Goal: Information Seeking & Learning: Learn about a topic

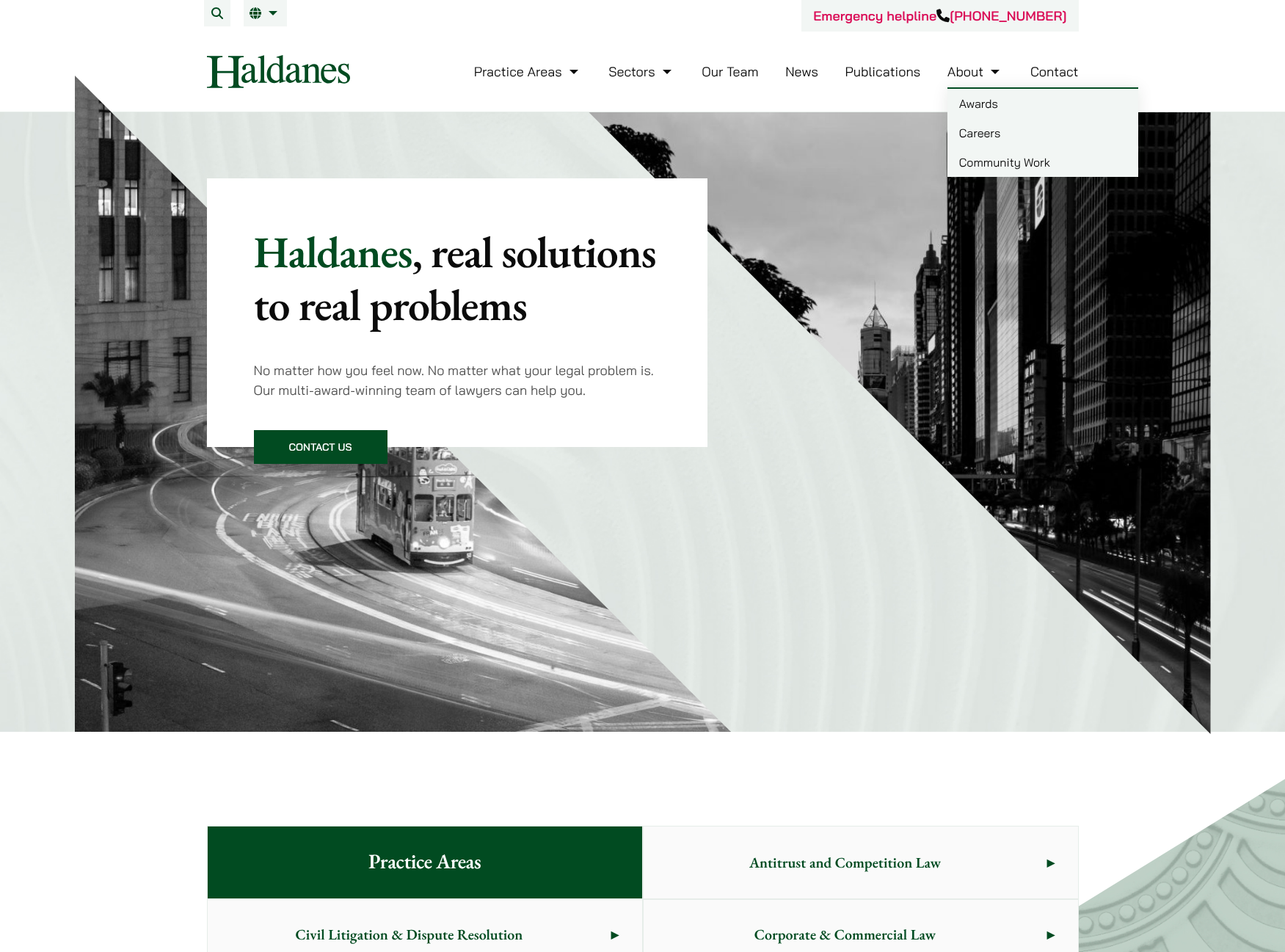
click at [977, 127] on link "Careers" at bounding box center [1043, 132] width 191 height 29
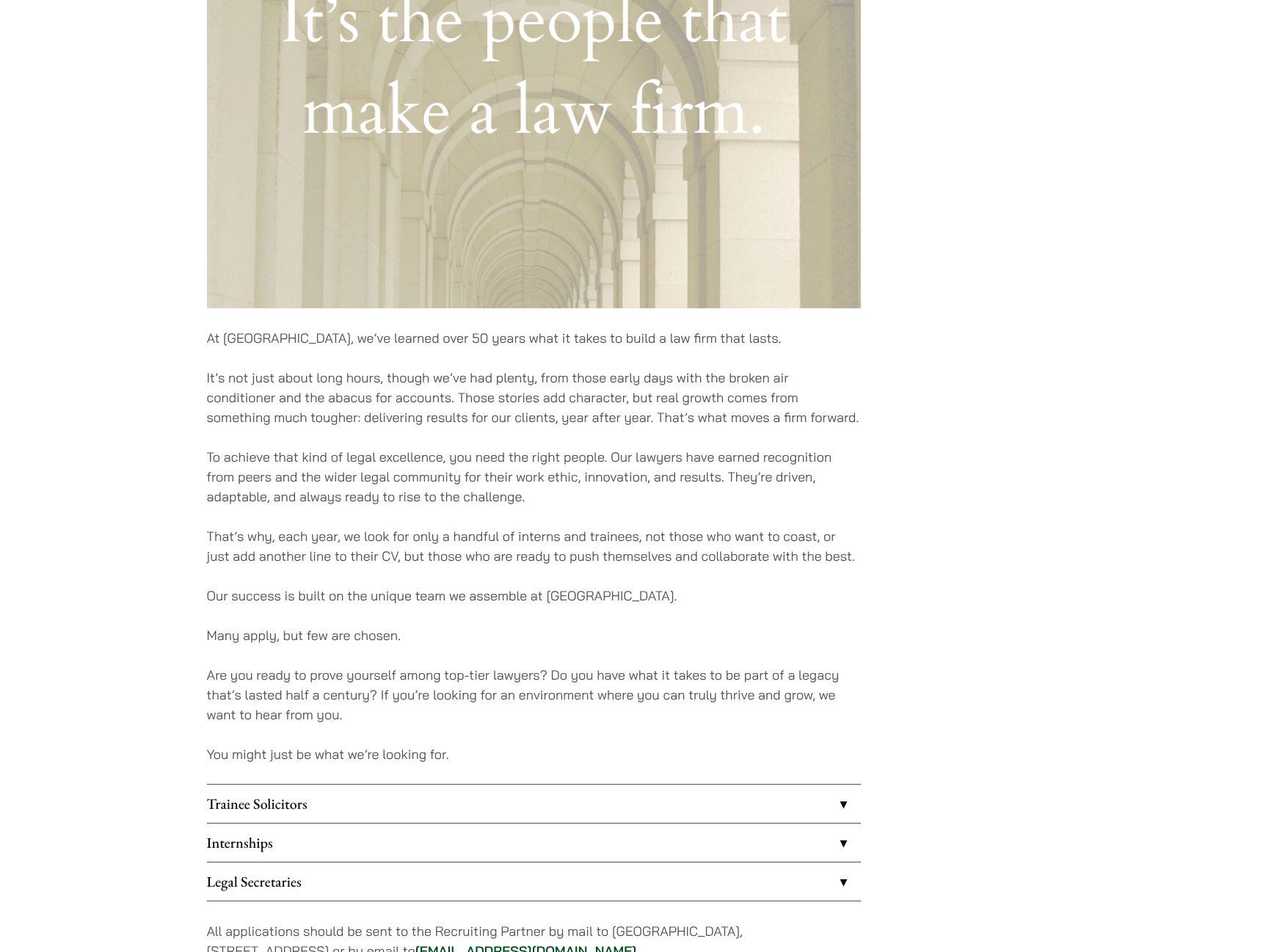
scroll to position [1101, 0]
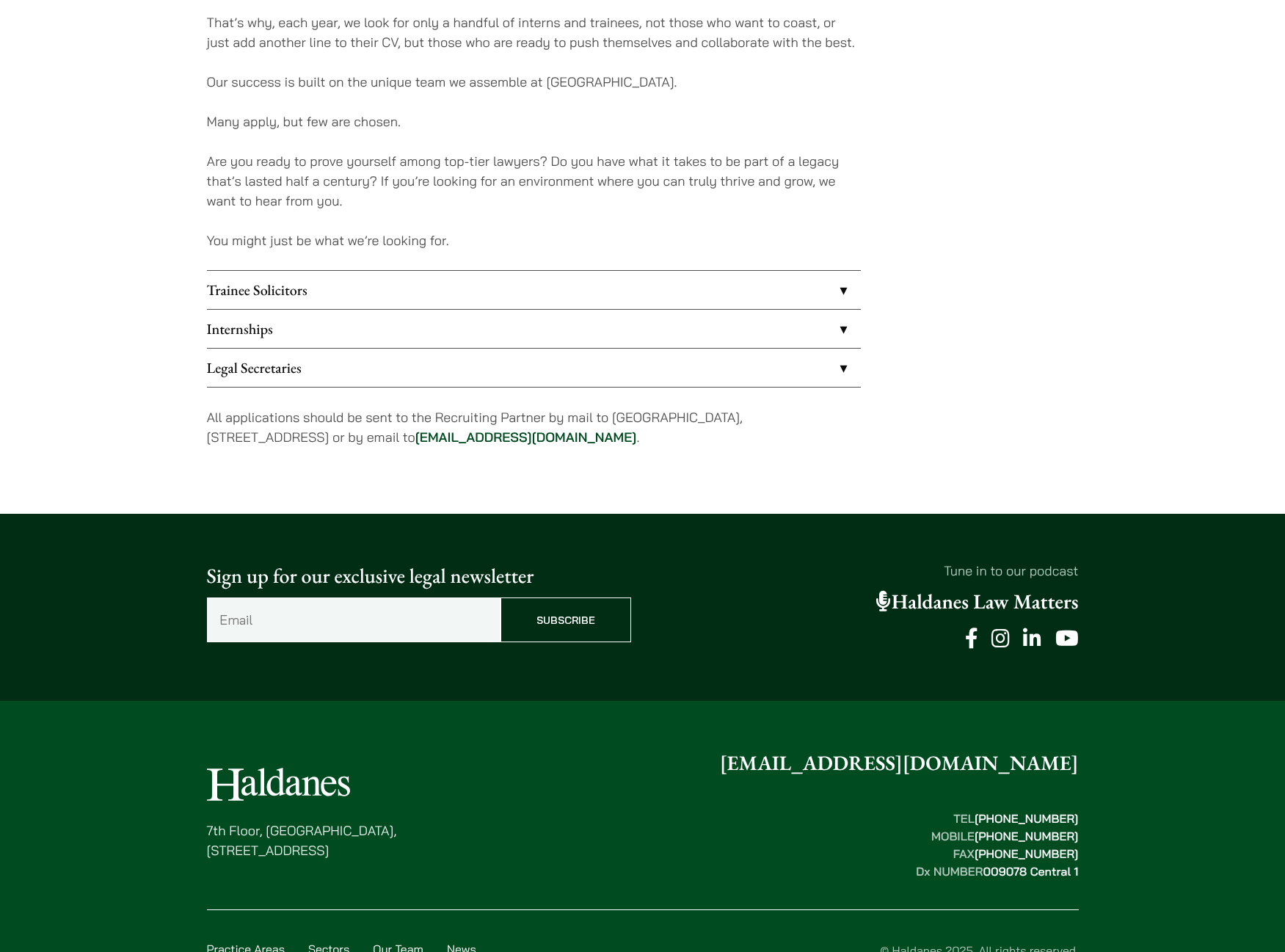
click at [260, 291] on link "Trainee Solicitors" at bounding box center [534, 290] width 654 height 38
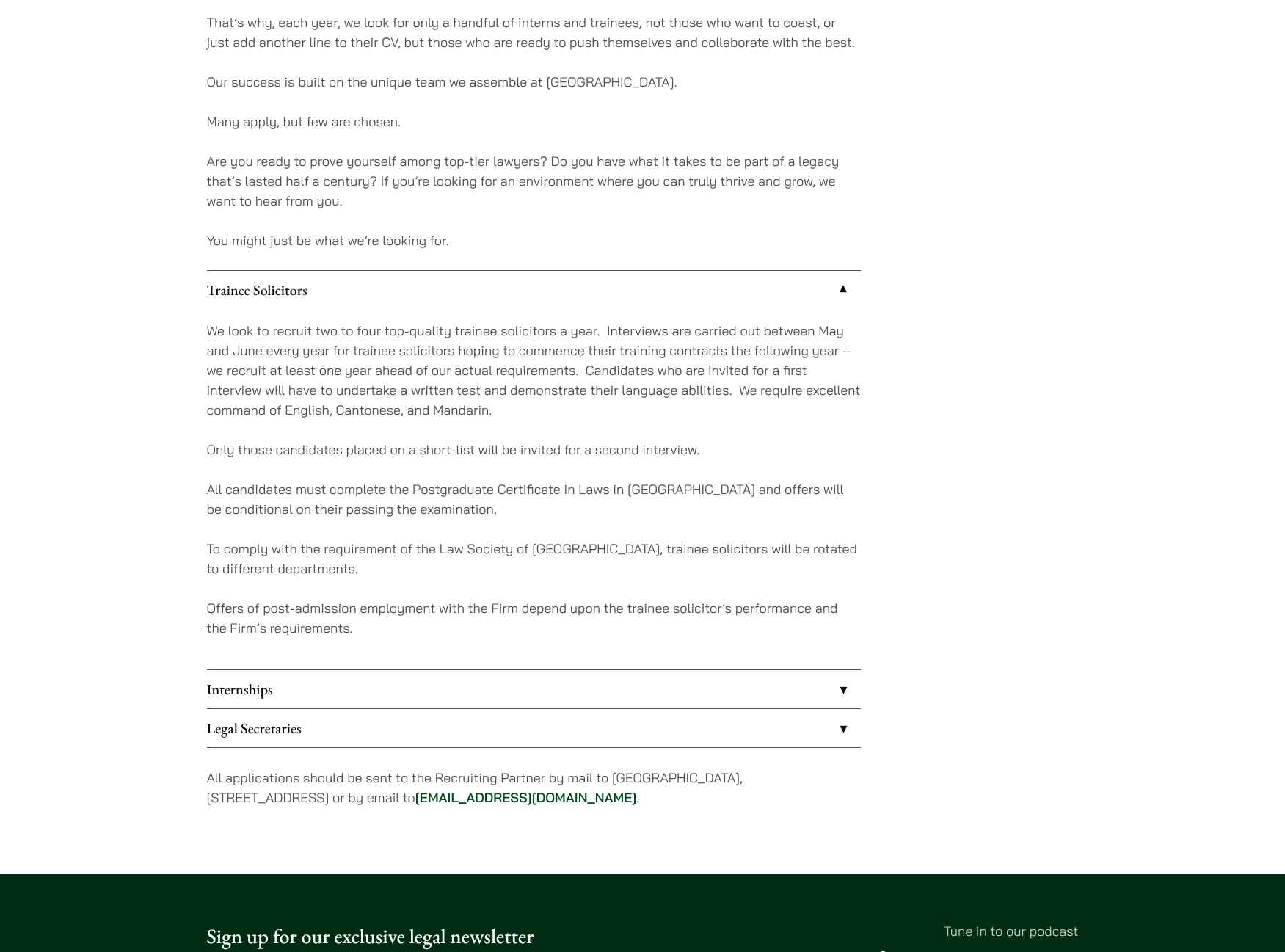
click at [357, 698] on link "Internships" at bounding box center [534, 689] width 654 height 38
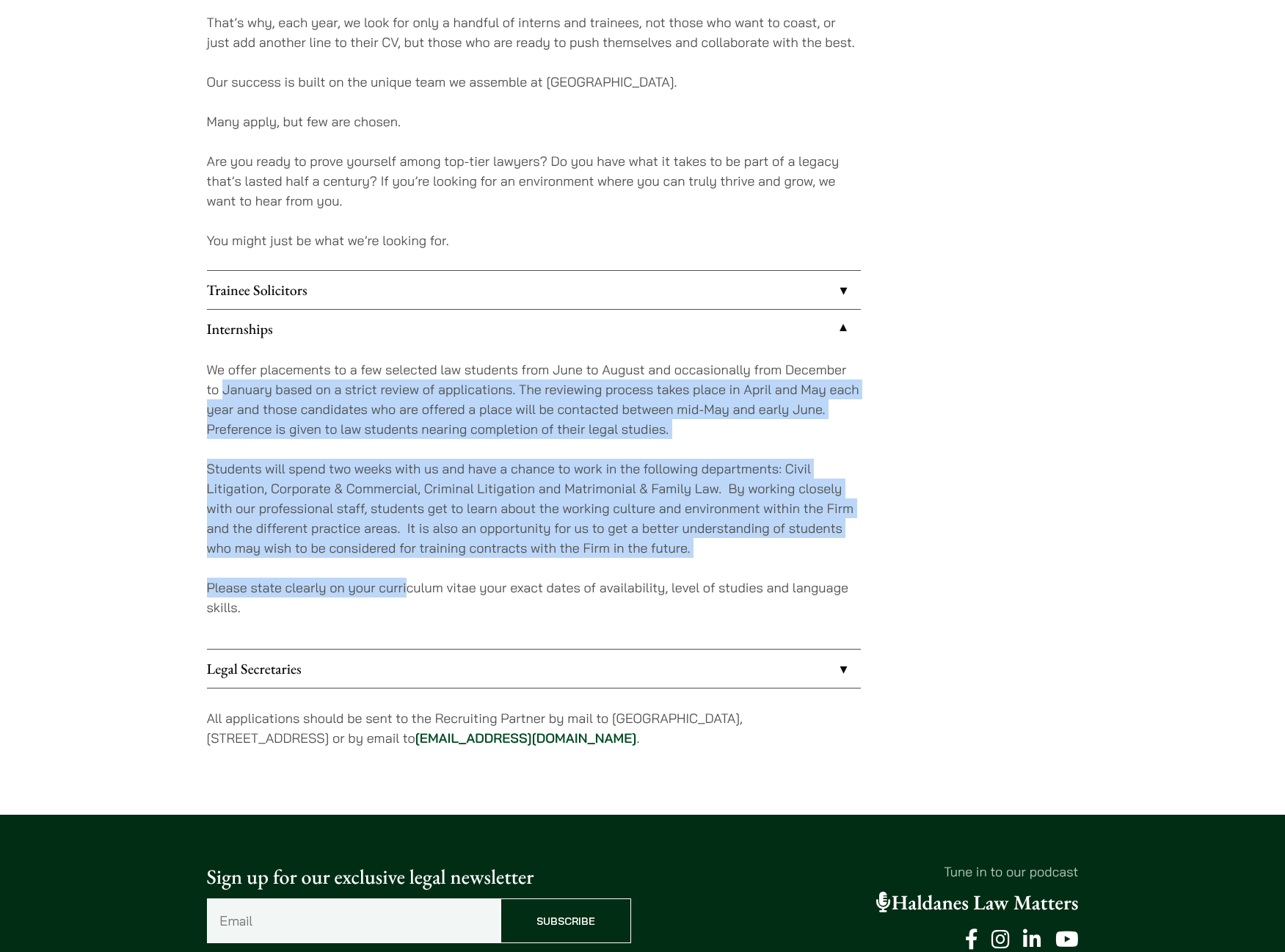
drag, startPoint x: 222, startPoint y: 380, endPoint x: 410, endPoint y: 571, distance: 268.0
click at [410, 571] on div "We offer placements to a few selected law students from June to August and occa…" at bounding box center [534, 499] width 654 height 301
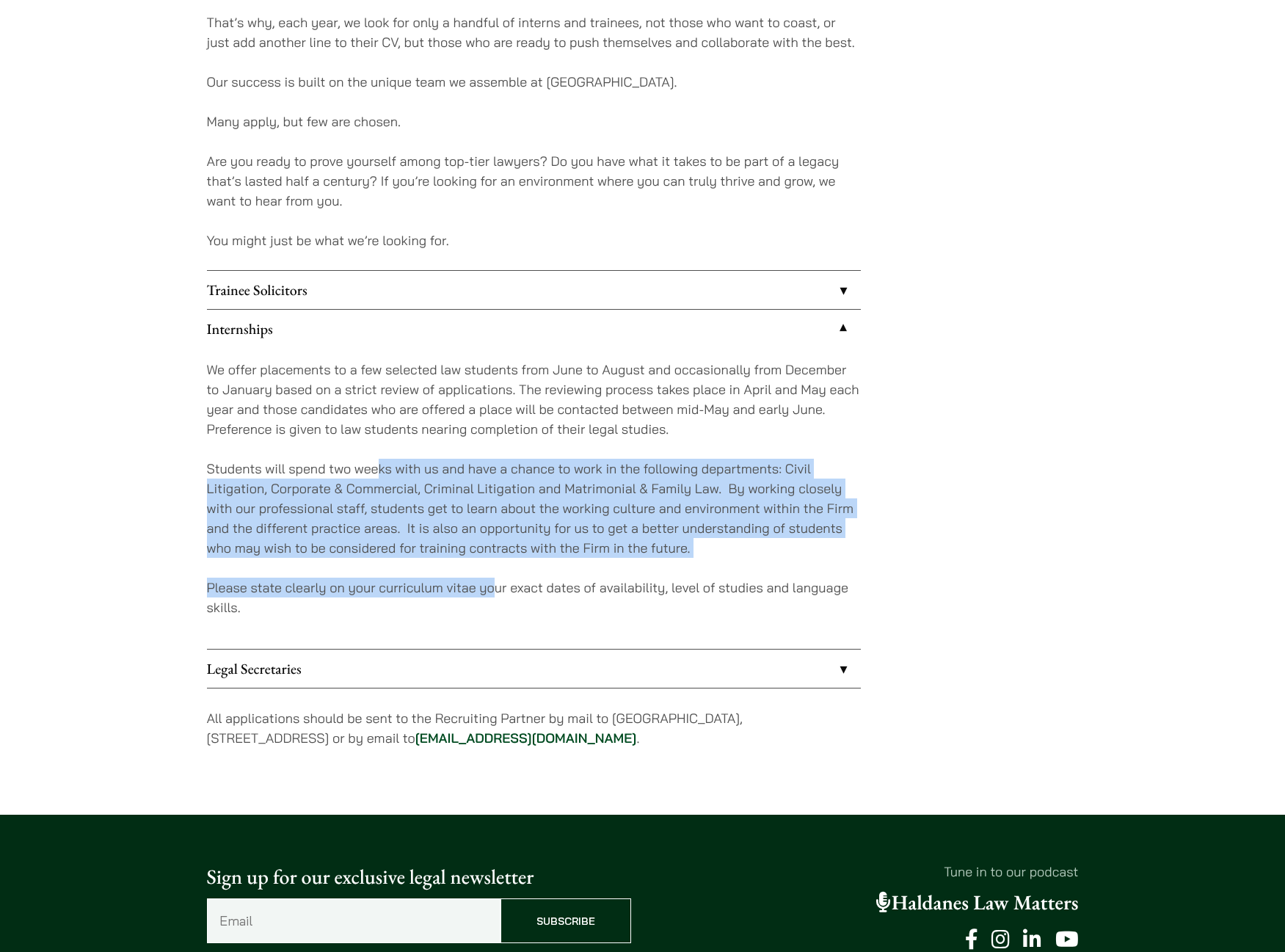
drag, startPoint x: 378, startPoint y: 467, endPoint x: 494, endPoint y: 584, distance: 164.8
click at [494, 584] on div "We offer placements to a few selected law students from June to August and occa…" at bounding box center [534, 499] width 654 height 301
click at [494, 584] on p "Please state clearly on your curriculum vitae your exact dates of availability,…" at bounding box center [534, 597] width 654 height 40
drag, startPoint x: 384, startPoint y: 436, endPoint x: 559, endPoint y: 585, distance: 229.8
click at [559, 585] on div "We offer placements to a few selected law students from June to August and occa…" at bounding box center [534, 499] width 654 height 301
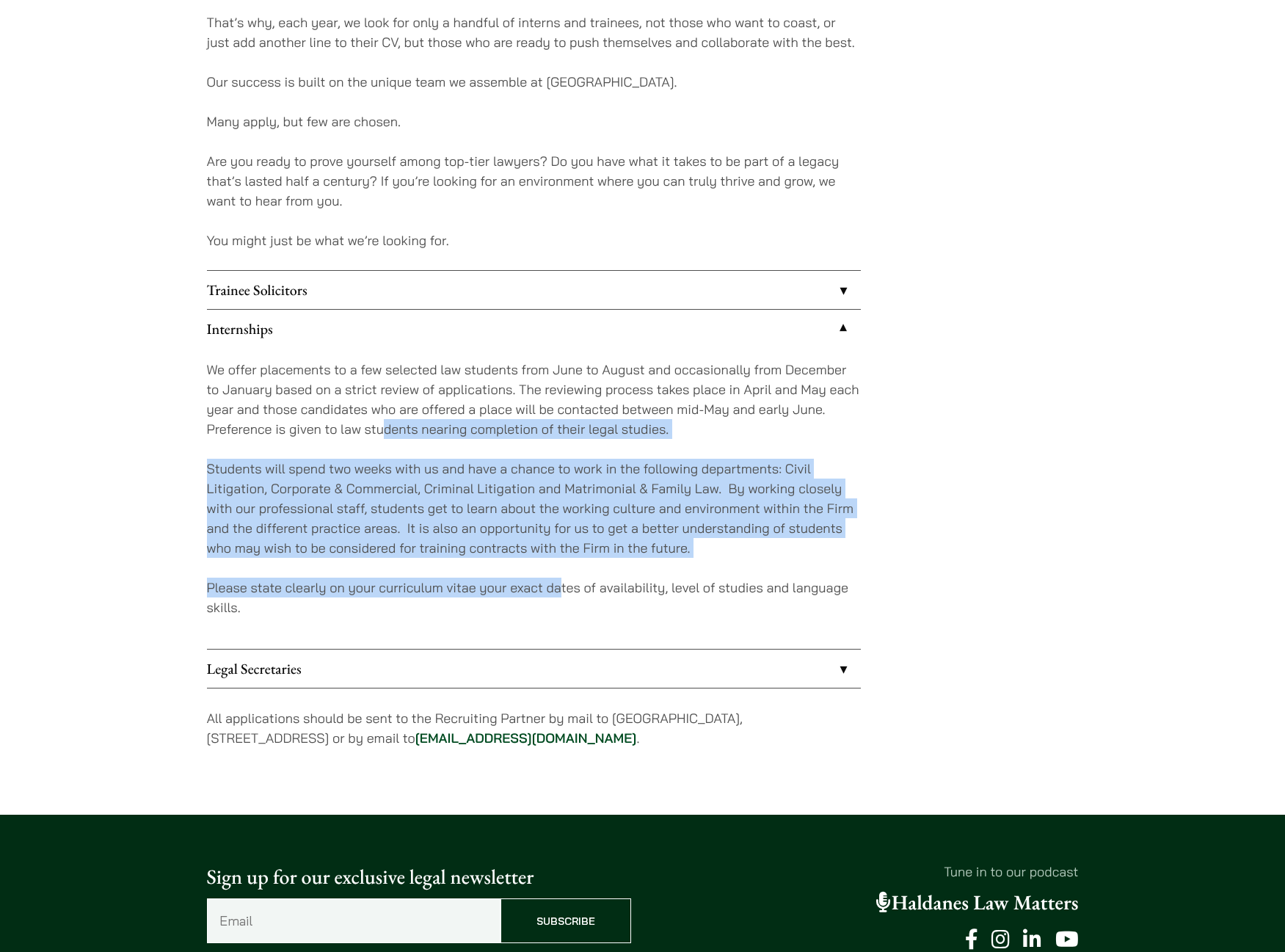
click at [559, 585] on p "Please state clearly on your curriculum vitae your exact dates of availability,…" at bounding box center [534, 597] width 654 height 40
drag, startPoint x: 702, startPoint y: 551, endPoint x: 161, endPoint y: 457, distance: 549.1
click at [358, 534] on p "Students will spend two weeks with us and have a chance to work in the followin…" at bounding box center [534, 508] width 654 height 99
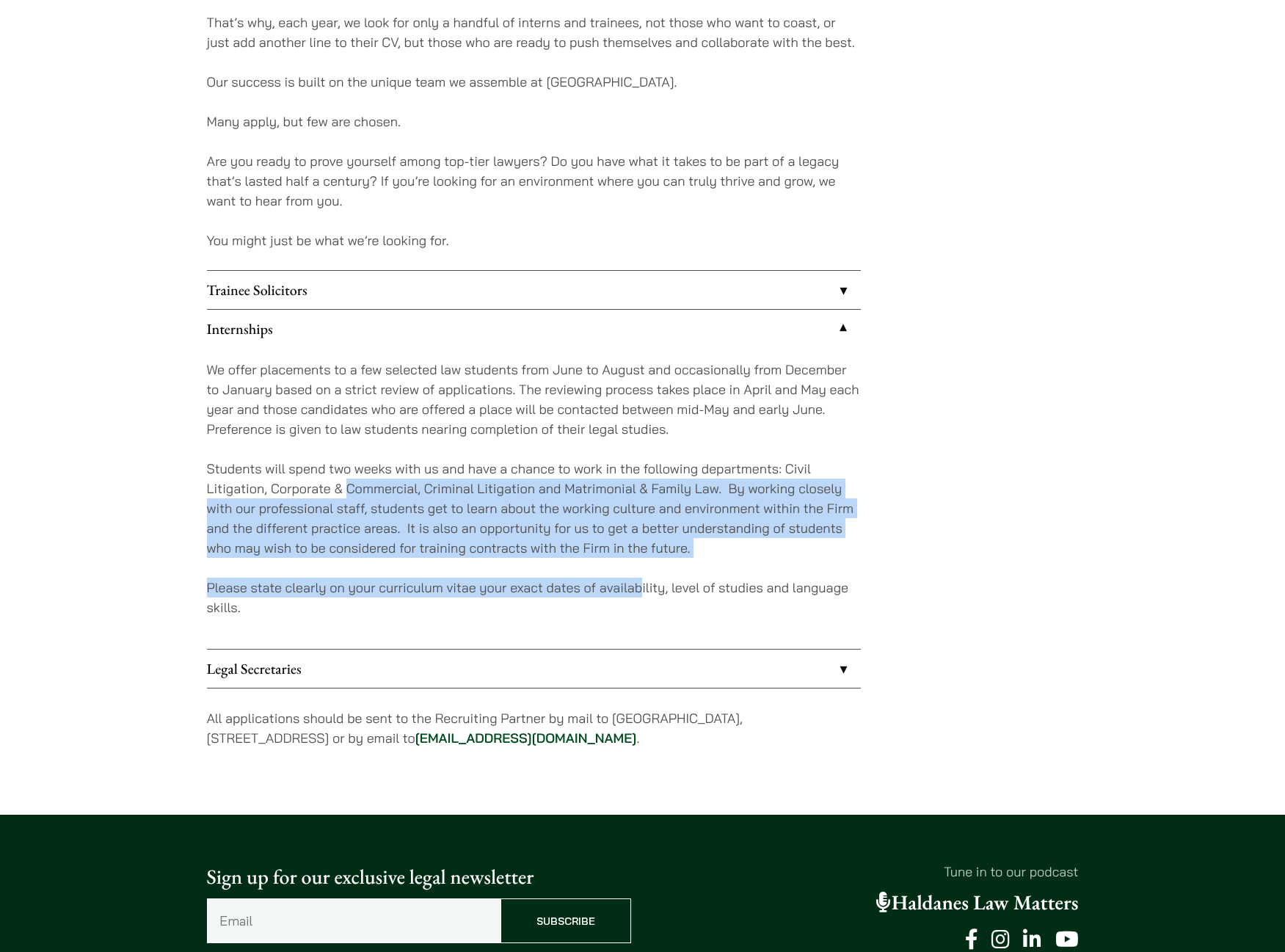
drag, startPoint x: 347, startPoint y: 489, endPoint x: 640, endPoint y: 583, distance: 307.7
click at [640, 583] on div "We offer placements to a few selected law students from June to August and occa…" at bounding box center [534, 499] width 654 height 301
click at [640, 583] on p "Please state clearly on your curriculum vitae your exact dates of availability,…" at bounding box center [534, 597] width 654 height 40
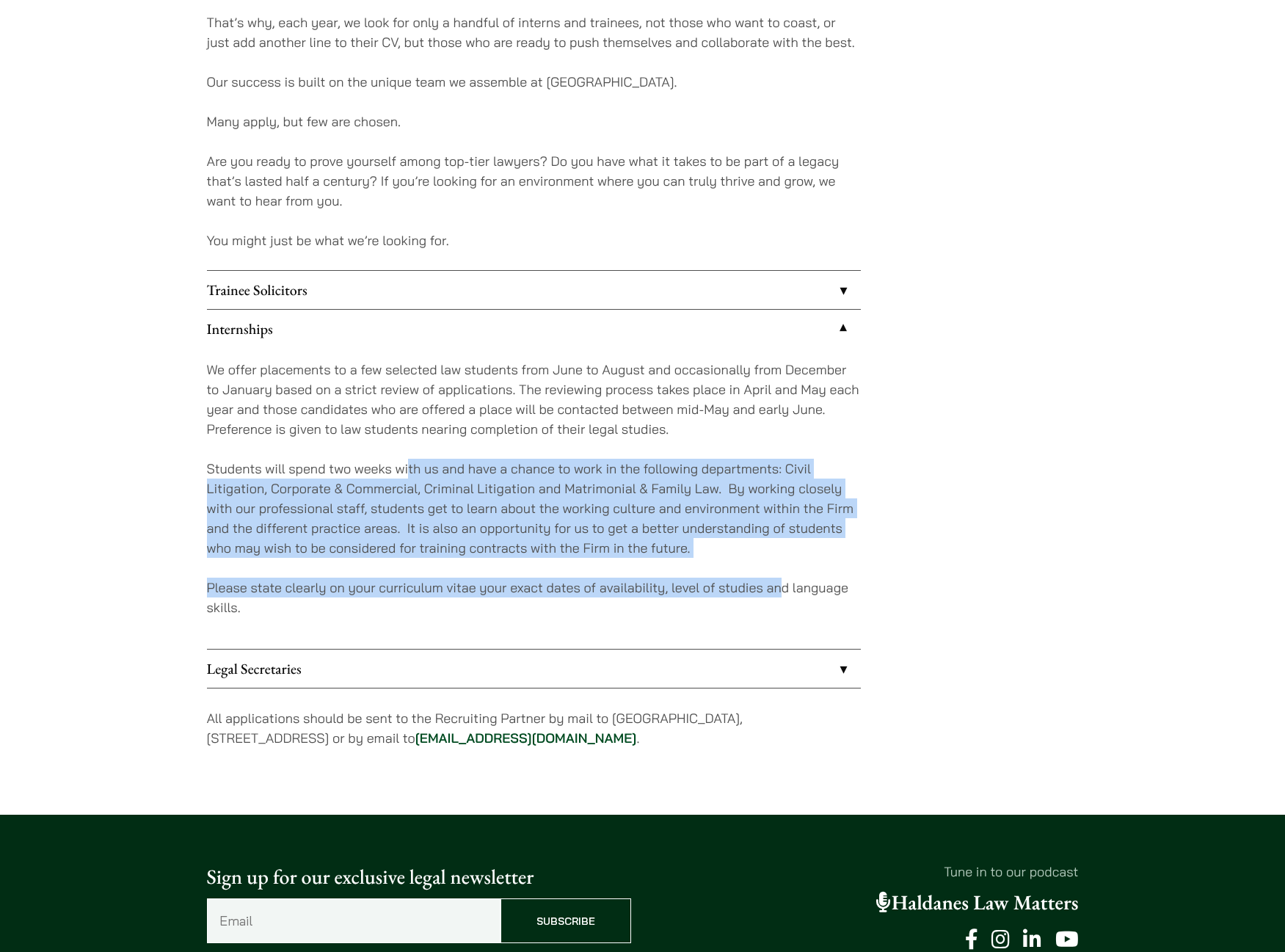
drag, startPoint x: 408, startPoint y: 453, endPoint x: 783, endPoint y: 568, distance: 392.2
click at [783, 568] on div "We offer placements to a few selected law students from June to August and occa…" at bounding box center [534, 499] width 654 height 301
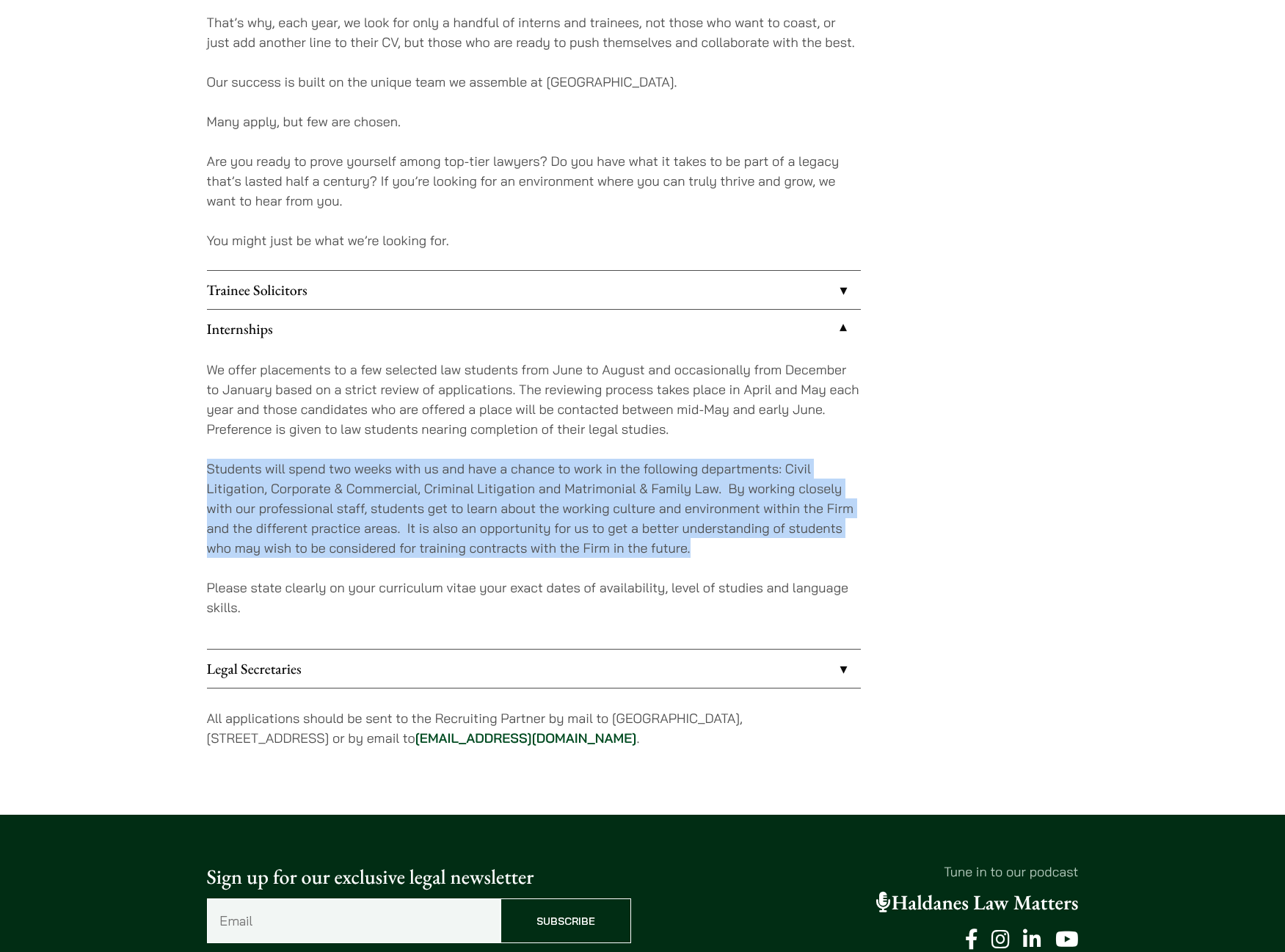
drag, startPoint x: 777, startPoint y: 541, endPoint x: 205, endPoint y: 461, distance: 577.6
click at [220, 501] on p "Students will spend two weeks with us and have a chance to work in the followin…" at bounding box center [534, 508] width 654 height 99
drag, startPoint x: 218, startPoint y: 458, endPoint x: 654, endPoint y: 562, distance: 448.2
click at [651, 561] on div "We offer placements to a few selected law students from June to August and occa…" at bounding box center [534, 499] width 654 height 301
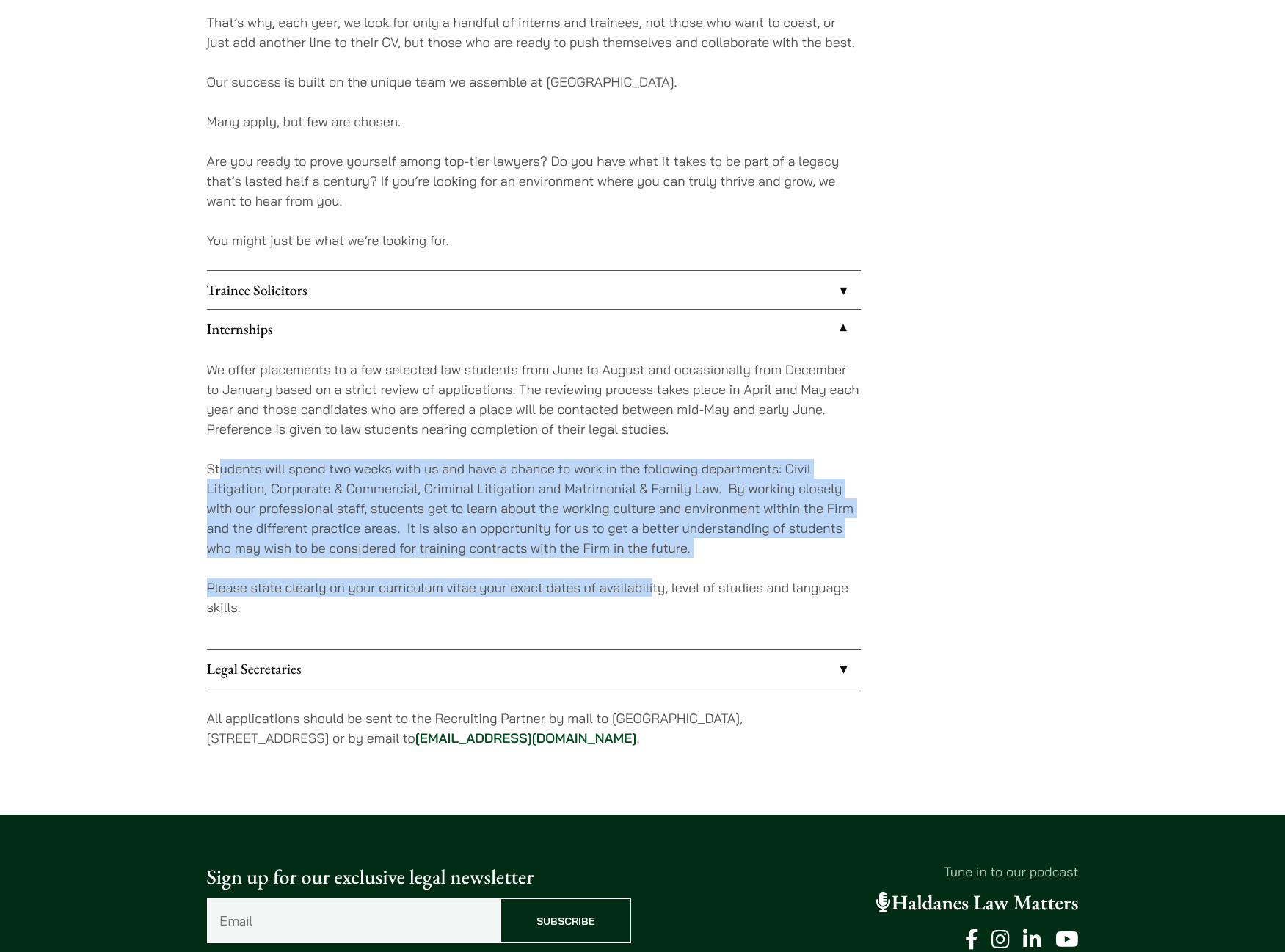
click at [654, 562] on div "We offer placements to a few selected law students from June to August and occa…" at bounding box center [534, 499] width 654 height 301
drag, startPoint x: 378, startPoint y: 607, endPoint x: 207, endPoint y: 463, distance: 223.6
click at [207, 463] on div "We offer placements to a few selected law students from June to August and occa…" at bounding box center [534, 499] width 654 height 301
click at [316, 520] on p "Students will spend two weeks with us and have a chance to work in the followin…" at bounding box center [534, 508] width 654 height 99
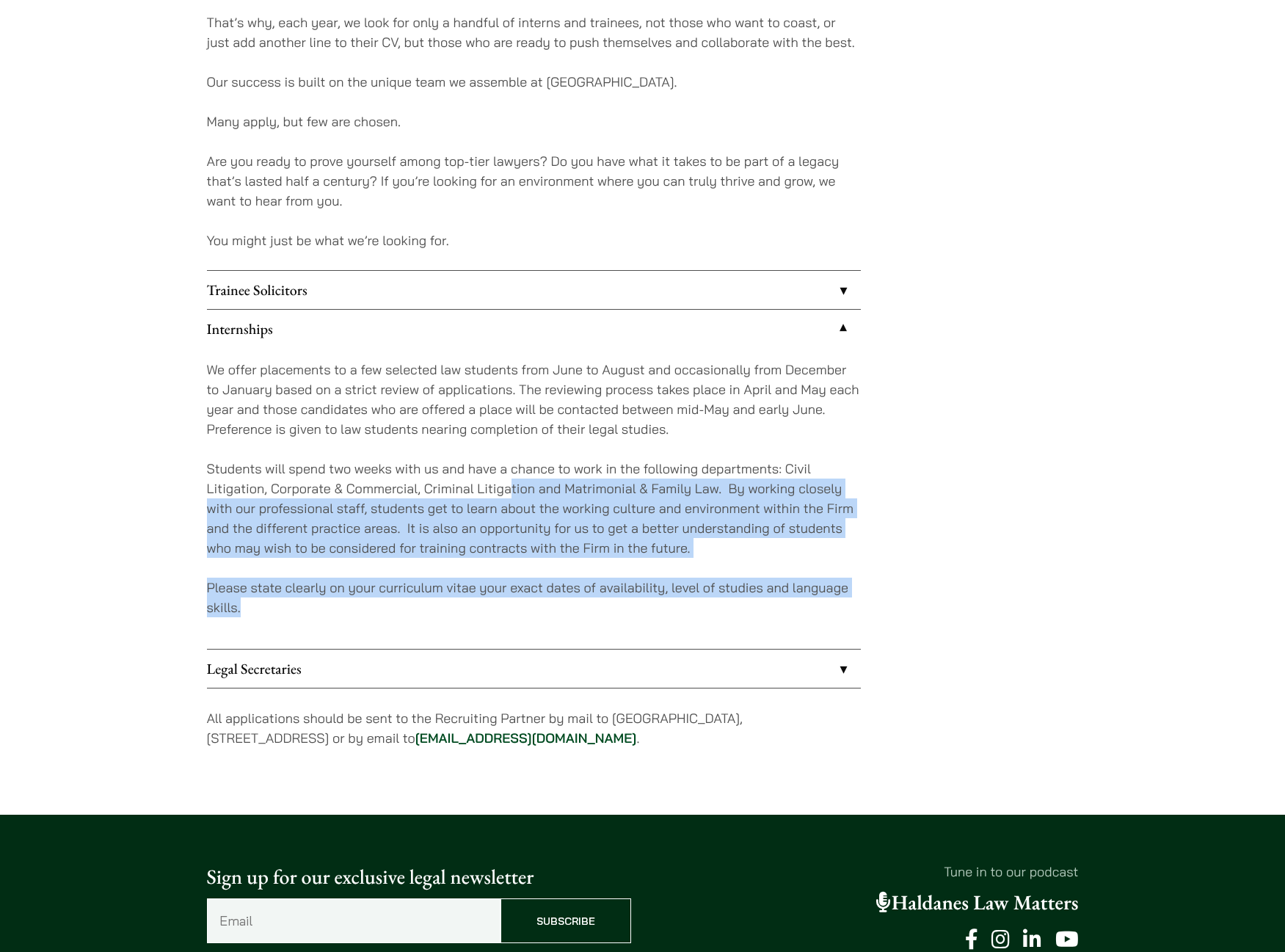
drag, startPoint x: 524, startPoint y: 502, endPoint x: 754, endPoint y: 617, distance: 257.1
click at [751, 616] on div "We offer placements to a few selected law students from June to August and occa…" at bounding box center [534, 499] width 654 height 301
click at [754, 617] on p "Please state clearly on your curriculum vitae your exact dates of availability,…" at bounding box center [534, 597] width 654 height 40
drag, startPoint x: 739, startPoint y: 632, endPoint x: 277, endPoint y: 479, distance: 486.7
click at [277, 479] on div "We offer placements to a few selected law students from June to August and occa…" at bounding box center [534, 499] width 654 height 301
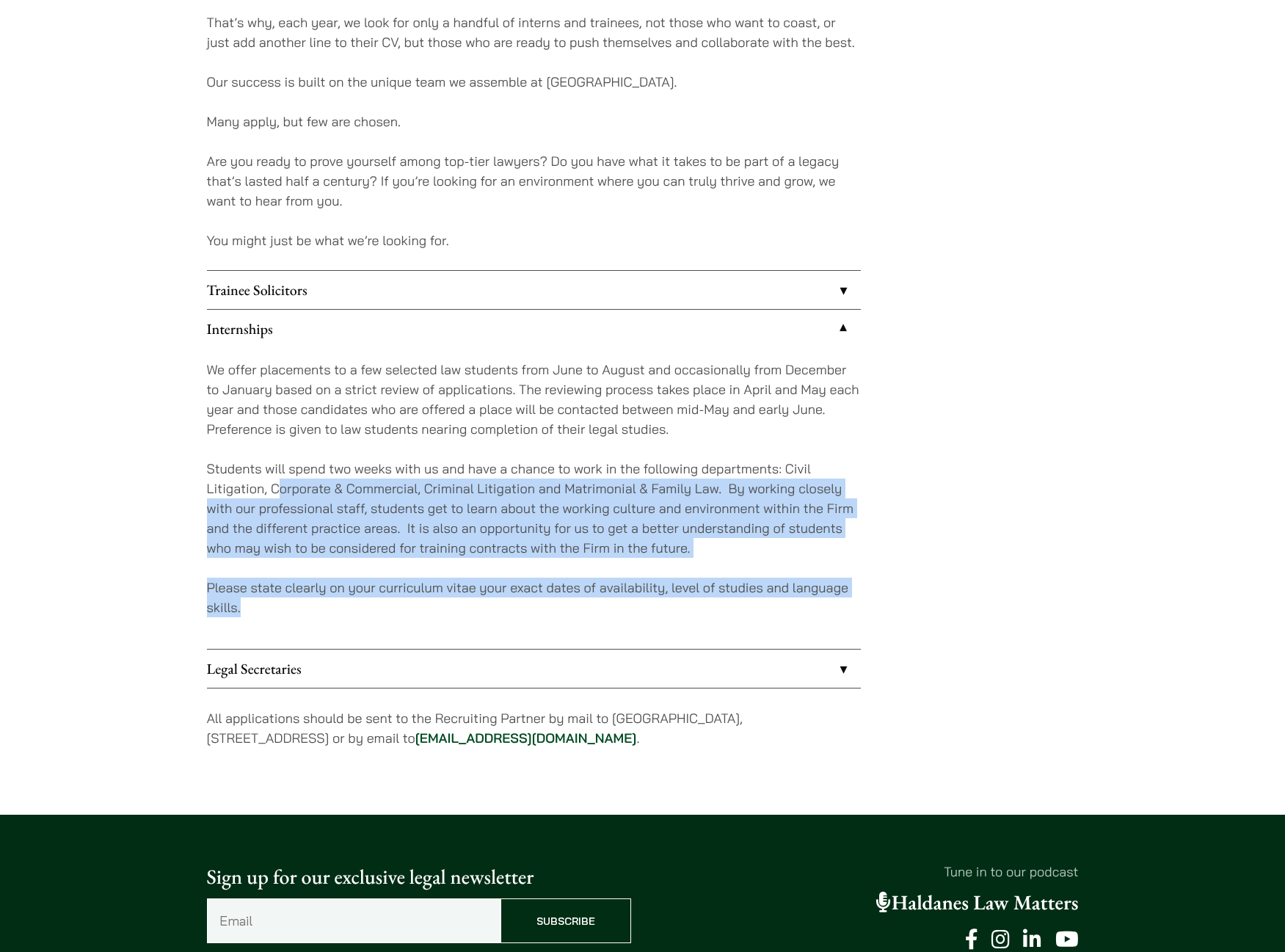
click at [277, 479] on p "Students will spend two weeks with us and have a chance to work in the followin…" at bounding box center [534, 508] width 654 height 99
drag, startPoint x: 291, startPoint y: 480, endPoint x: 312, endPoint y: 606, distance: 127.7
click at [312, 606] on div "We offer placements to a few selected law students from June to August and occa…" at bounding box center [534, 499] width 654 height 301
click at [312, 606] on p "Please state clearly on your curriculum vitae your exact dates of availability,…" at bounding box center [534, 597] width 654 height 40
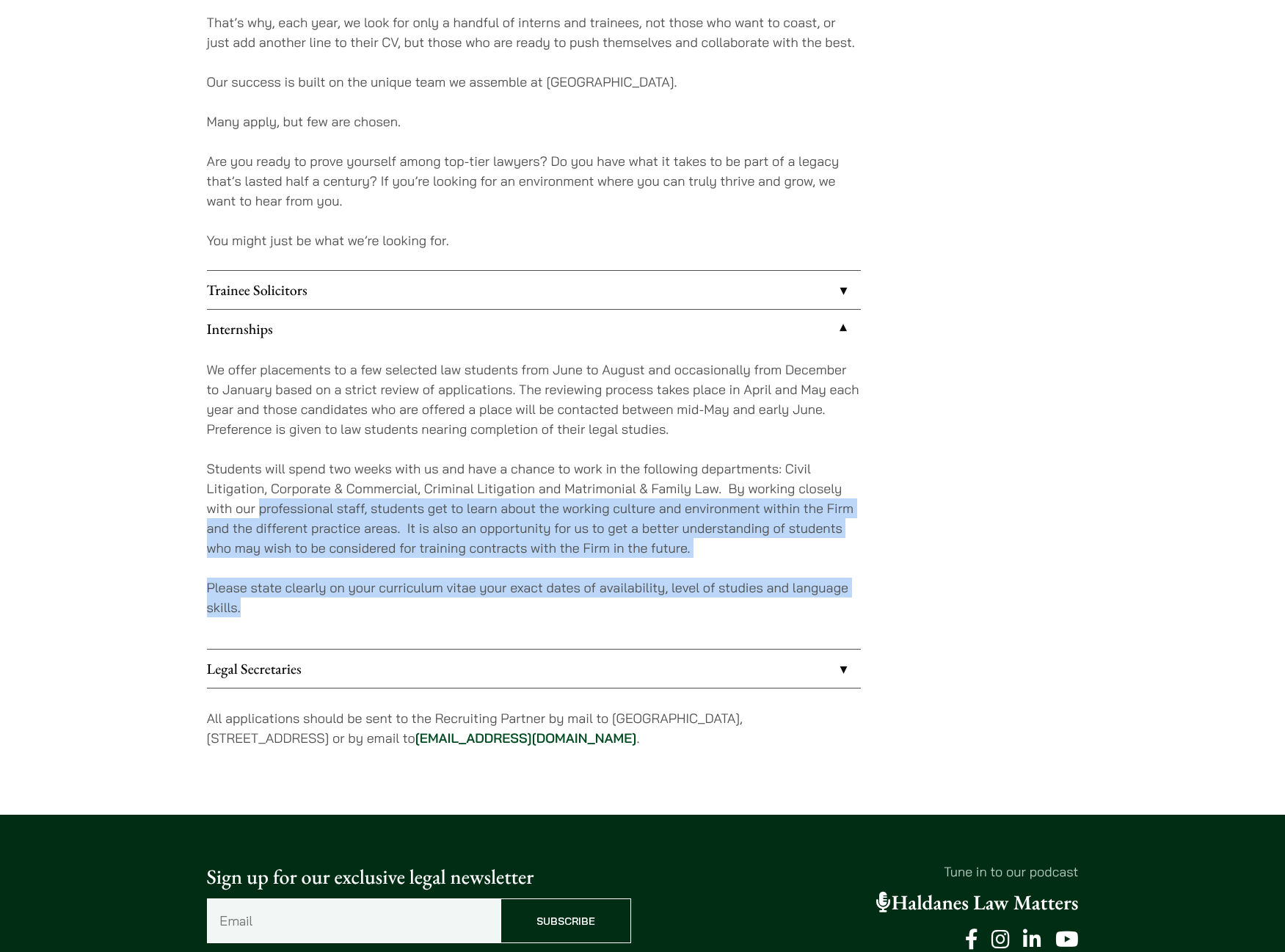
drag, startPoint x: 309, startPoint y: 606, endPoint x: 258, endPoint y: 514, distance: 105.2
click at [259, 515] on div "We offer placements to a few selected law students from June to August and occa…" at bounding box center [534, 499] width 654 height 301
click at [258, 514] on p "Students will spend two weeks with us and have a chance to work in the followin…" at bounding box center [534, 508] width 654 height 99
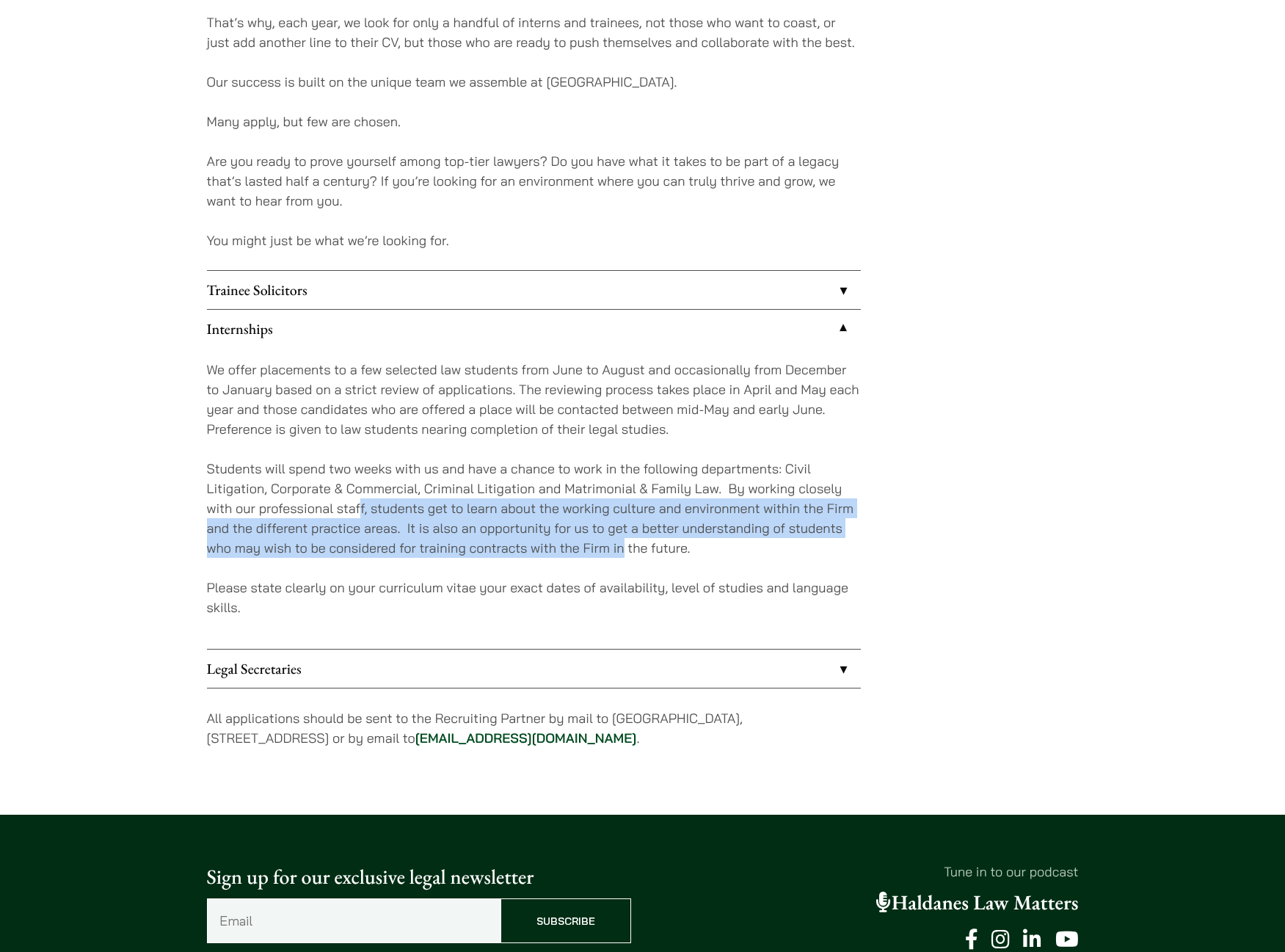
drag, startPoint x: 366, startPoint y: 515, endPoint x: 623, endPoint y: 551, distance: 259.5
click at [623, 551] on p "Students will spend two weeks with us and have a chance to work in the followin…" at bounding box center [534, 508] width 654 height 99
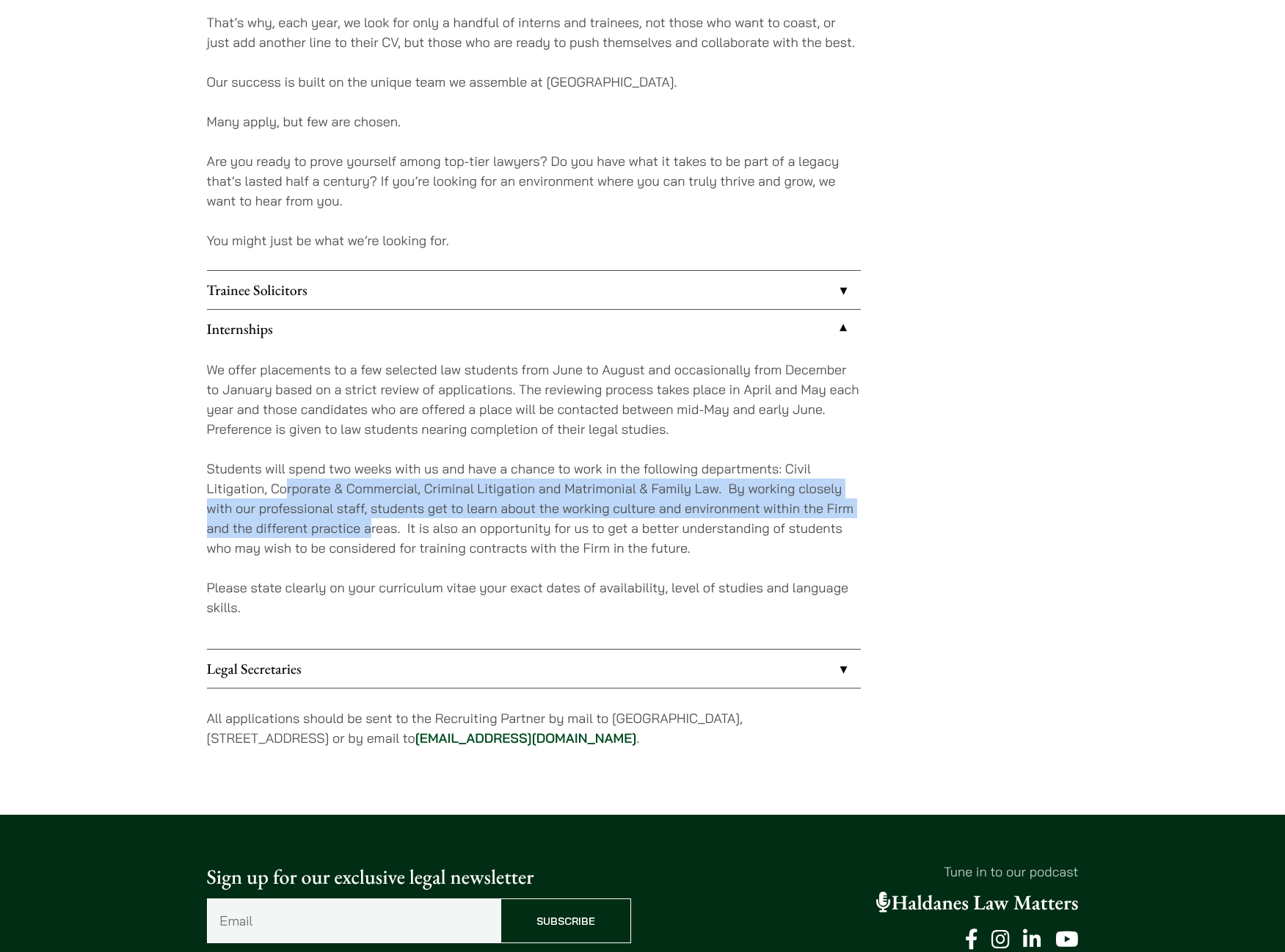
drag, startPoint x: 290, startPoint y: 490, endPoint x: 371, endPoint y: 532, distance: 91.2
click at [371, 532] on p "Students will spend two weeks with us and have a chance to work in the followin…" at bounding box center [534, 508] width 654 height 99
